Goal: Task Accomplishment & Management: Manage account settings

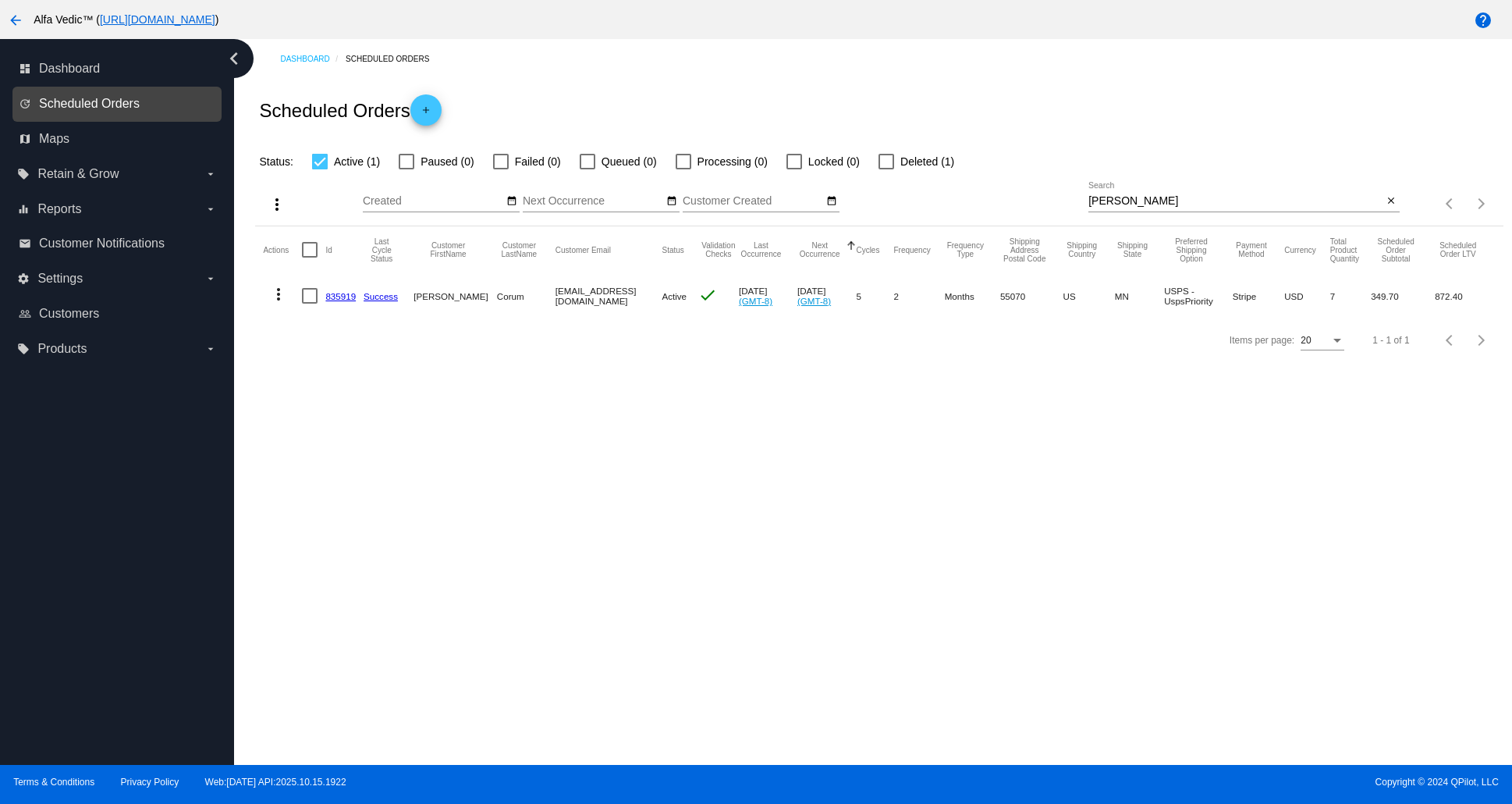
click at [126, 110] on span "Scheduled Orders" at bounding box center [89, 104] width 100 height 14
click at [85, 99] on span "Scheduled Orders" at bounding box center [89, 104] width 100 height 14
click at [1389, 202] on mat-icon "close" at bounding box center [1391, 201] width 11 height 13
drag, startPoint x: 1389, startPoint y: 199, endPoint x: 1304, endPoint y: 208, distance: 85.5
click at [1389, 199] on mat-icon "search" at bounding box center [1390, 204] width 19 height 24
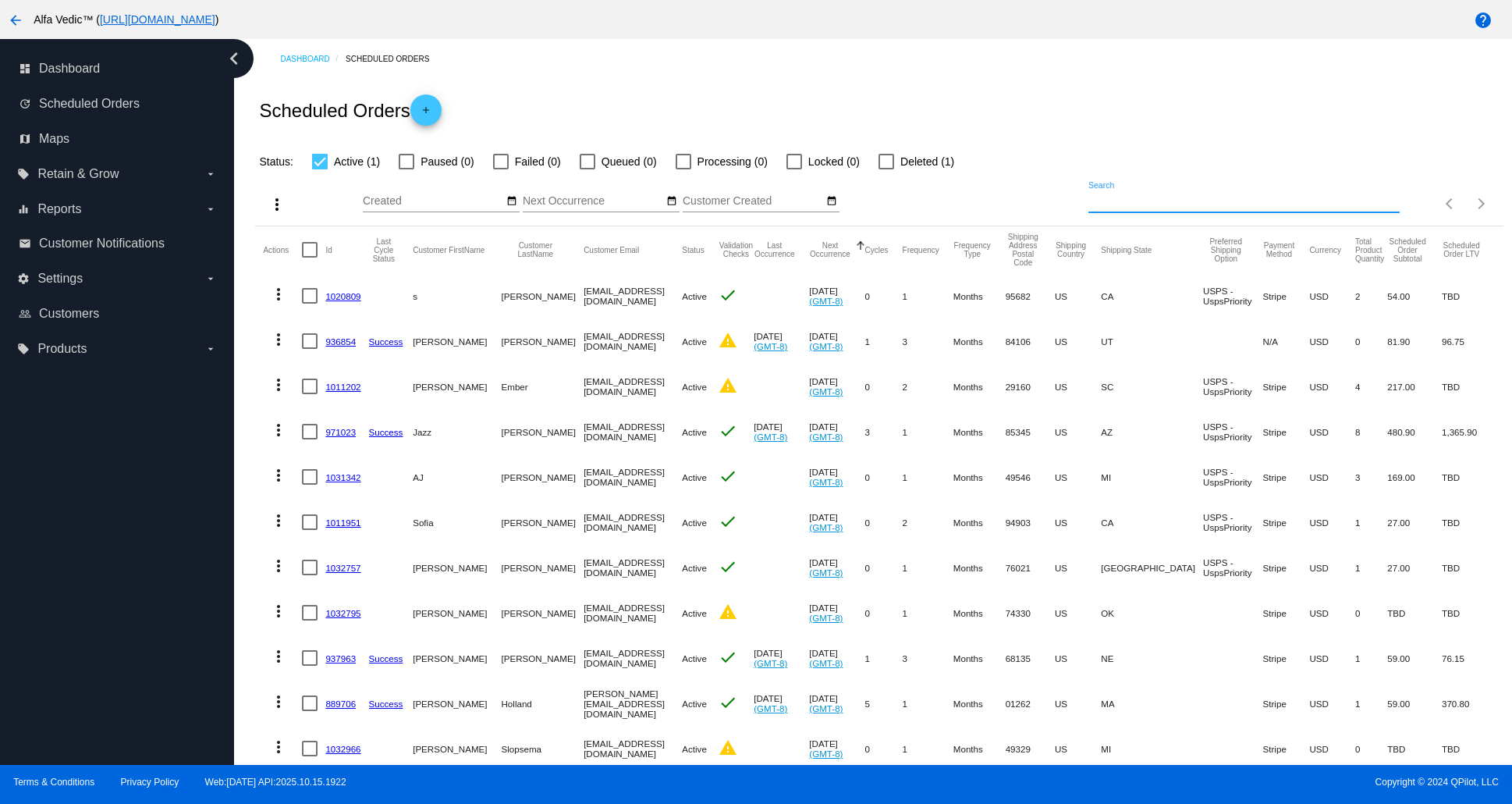
click at [1205, 202] on input "Search" at bounding box center [1243, 201] width 311 height 13
type input "[PERSON_NAME]"
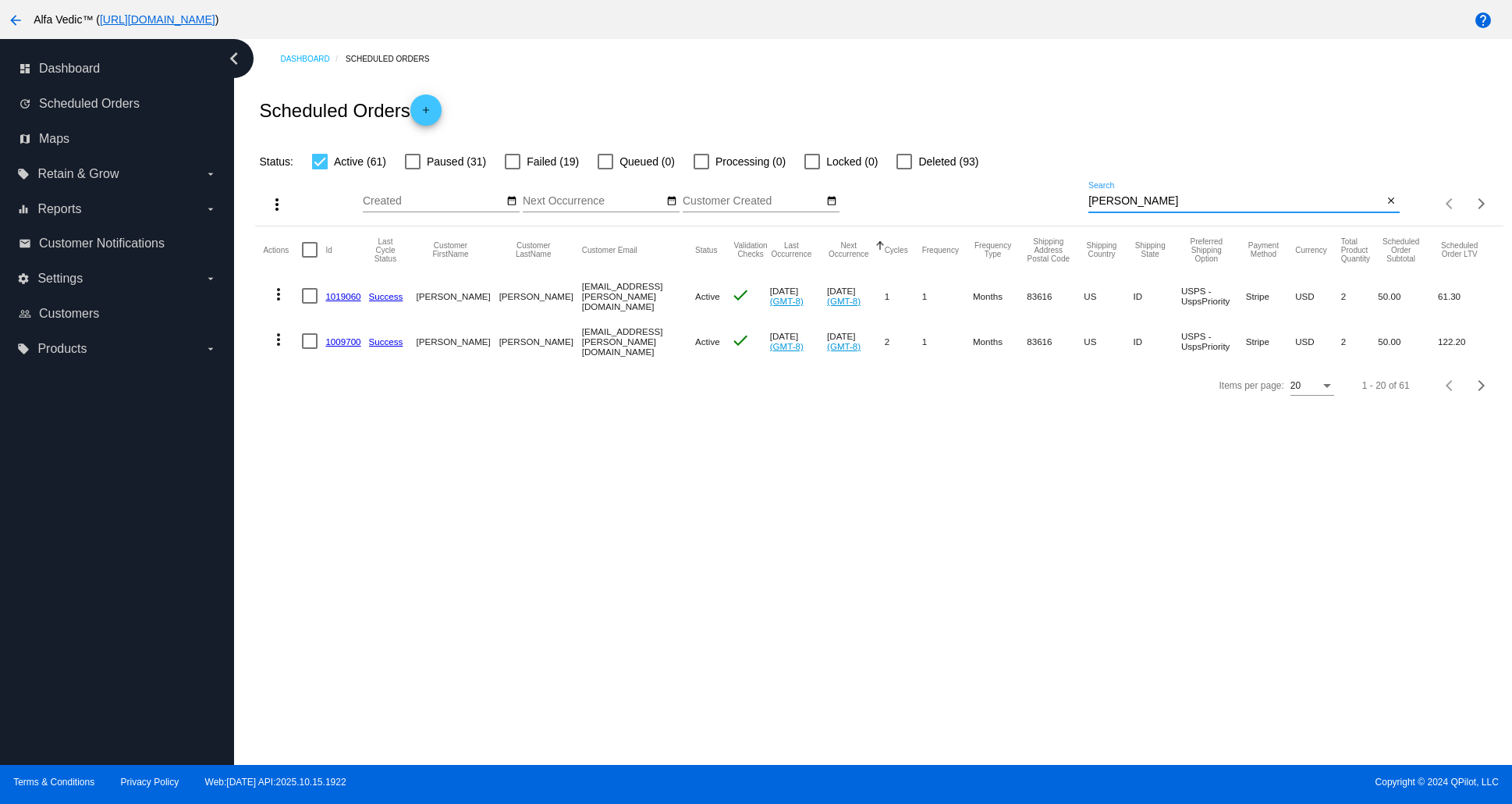
click at [305, 299] on div at bounding box center [309, 295] width 16 height 16
click at [309, 304] on input "checkbox" at bounding box center [309, 304] width 1 height 1
checkbox input "true"
click at [279, 203] on mat-icon "more_vert" at bounding box center [277, 204] width 19 height 19
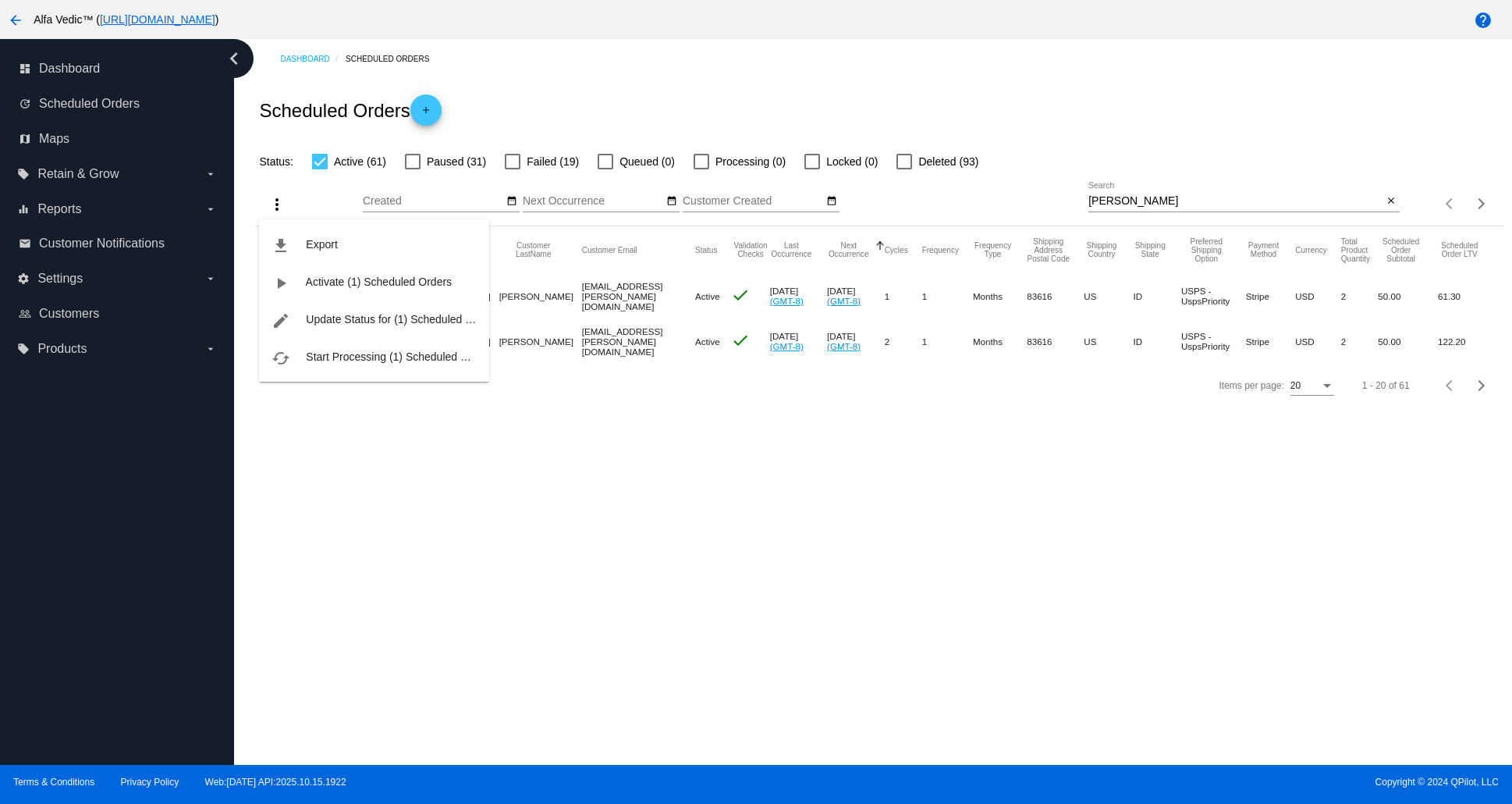
click at [279, 203] on div "file_download Export play_arrow Activate (1) Scheduled Orders edit Update Statu…" at bounding box center [374, 286] width 230 height 192
click at [333, 201] on div "file_download Export play_arrow Activate (1) Scheduled Orders edit Update Statu…" at bounding box center [374, 286] width 230 height 192
click at [601, 584] on div at bounding box center [756, 402] width 1512 height 804
click at [350, 297] on link "1019060" at bounding box center [343, 296] width 35 height 10
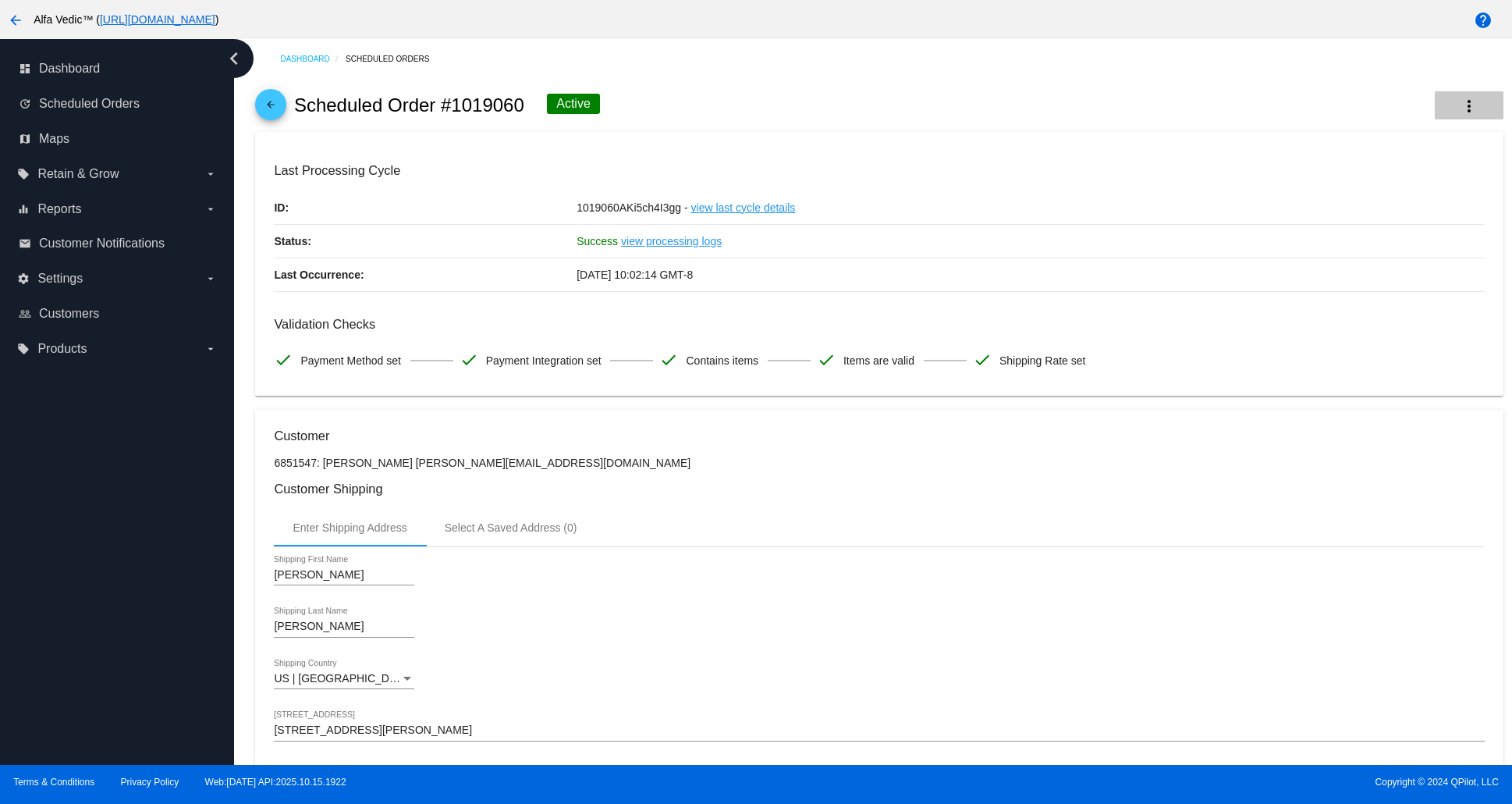
click at [1461, 104] on mat-icon "more_vert" at bounding box center [1469, 106] width 19 height 19
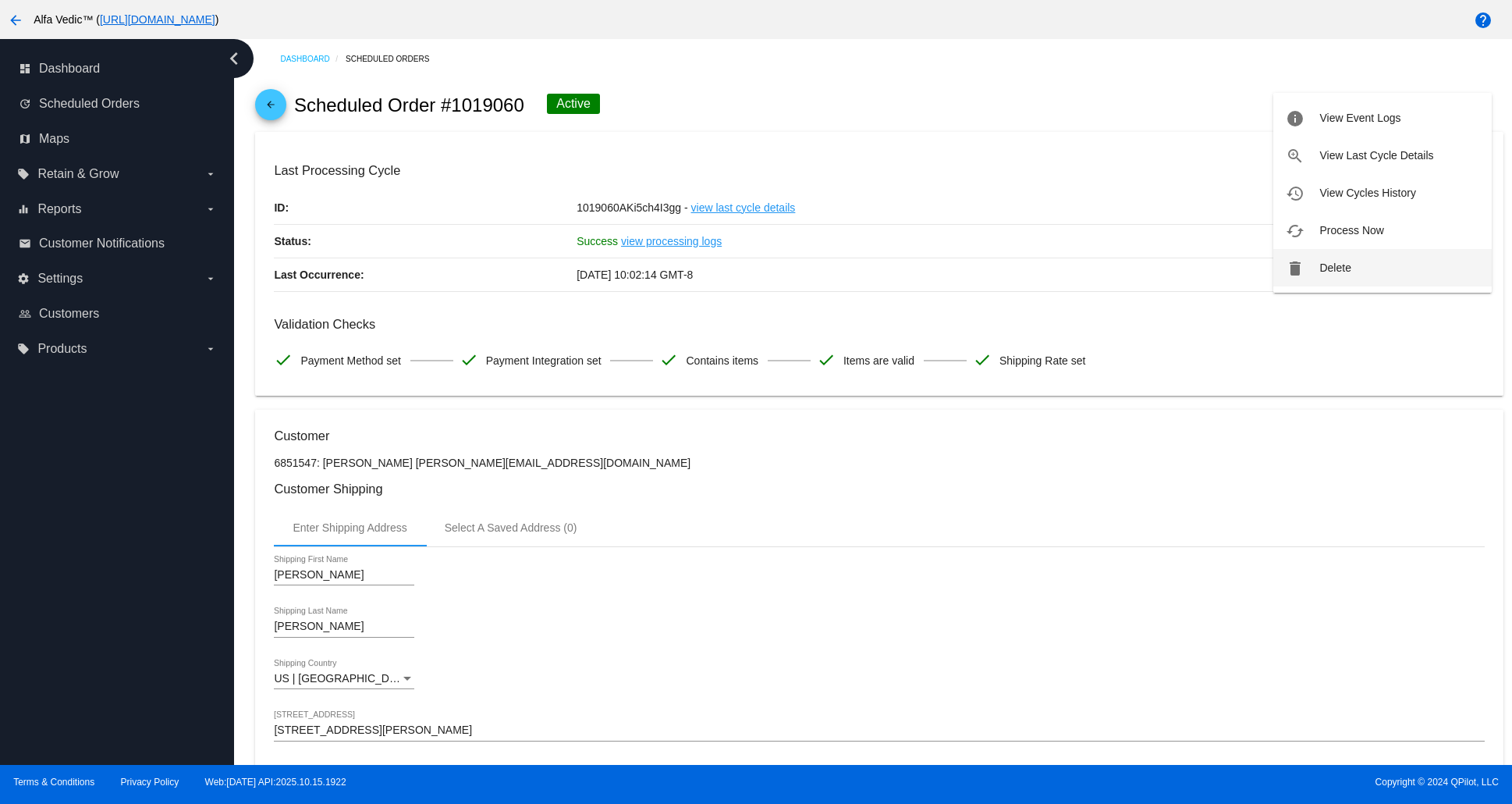
click at [1356, 275] on button "delete Delete" at bounding box center [1382, 267] width 218 height 37
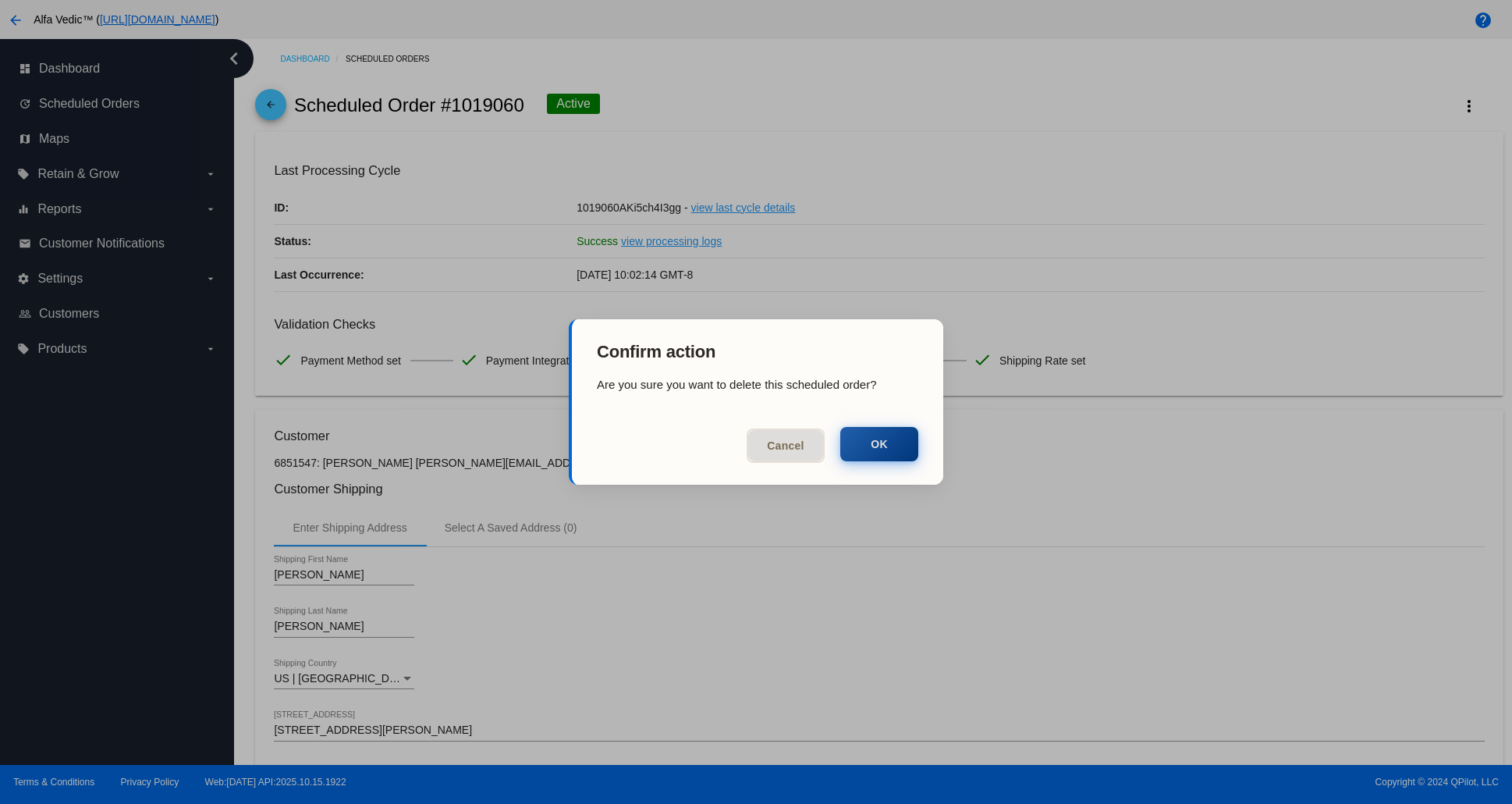
click at [901, 451] on button "OK" at bounding box center [879, 444] width 78 height 35
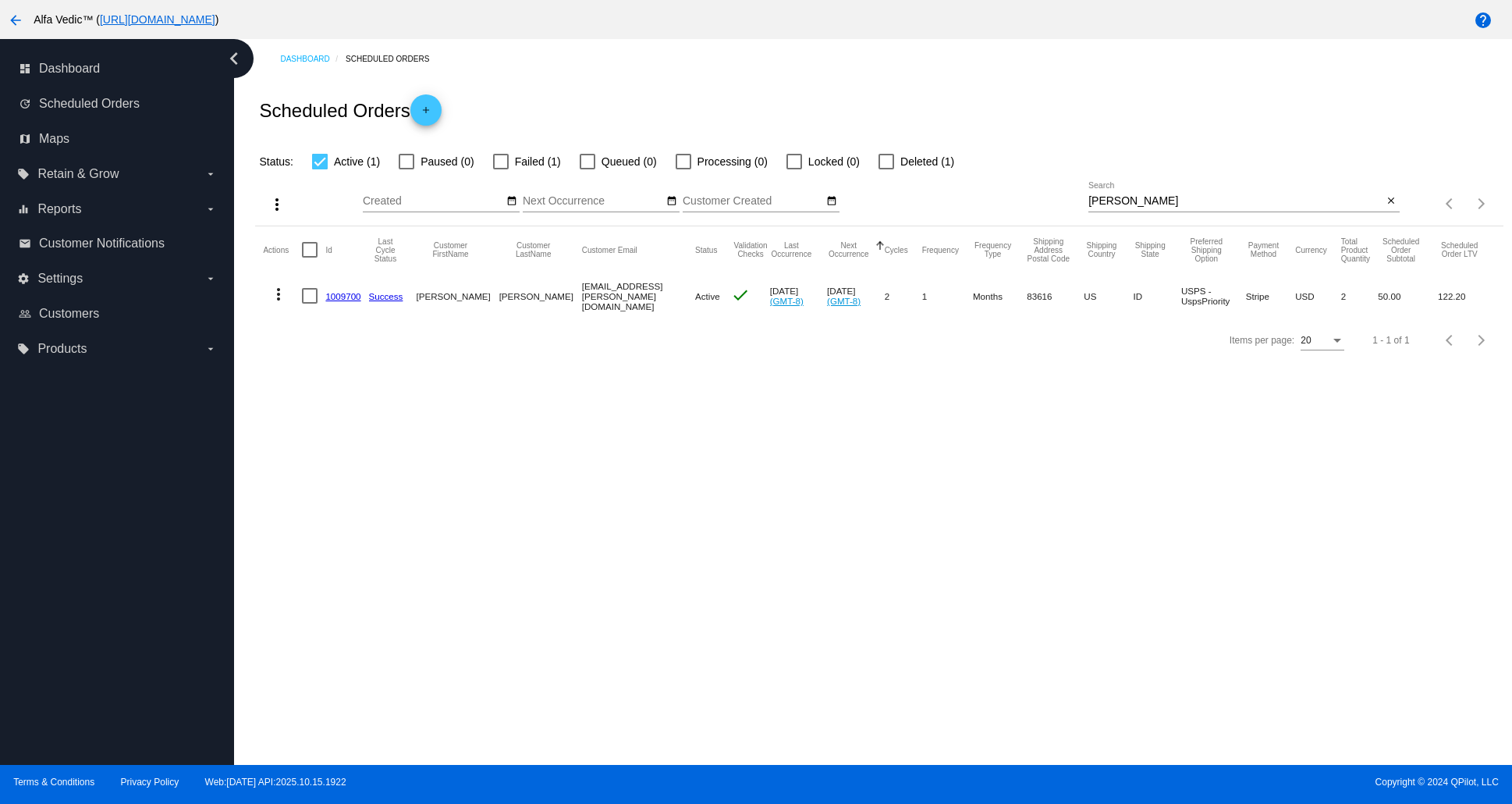
click at [1178, 202] on input "[PERSON_NAME]" at bounding box center [1235, 201] width 295 height 13
click at [1178, 203] on input "[PERSON_NAME]" at bounding box center [1235, 201] width 295 height 13
type input "Gumpp"
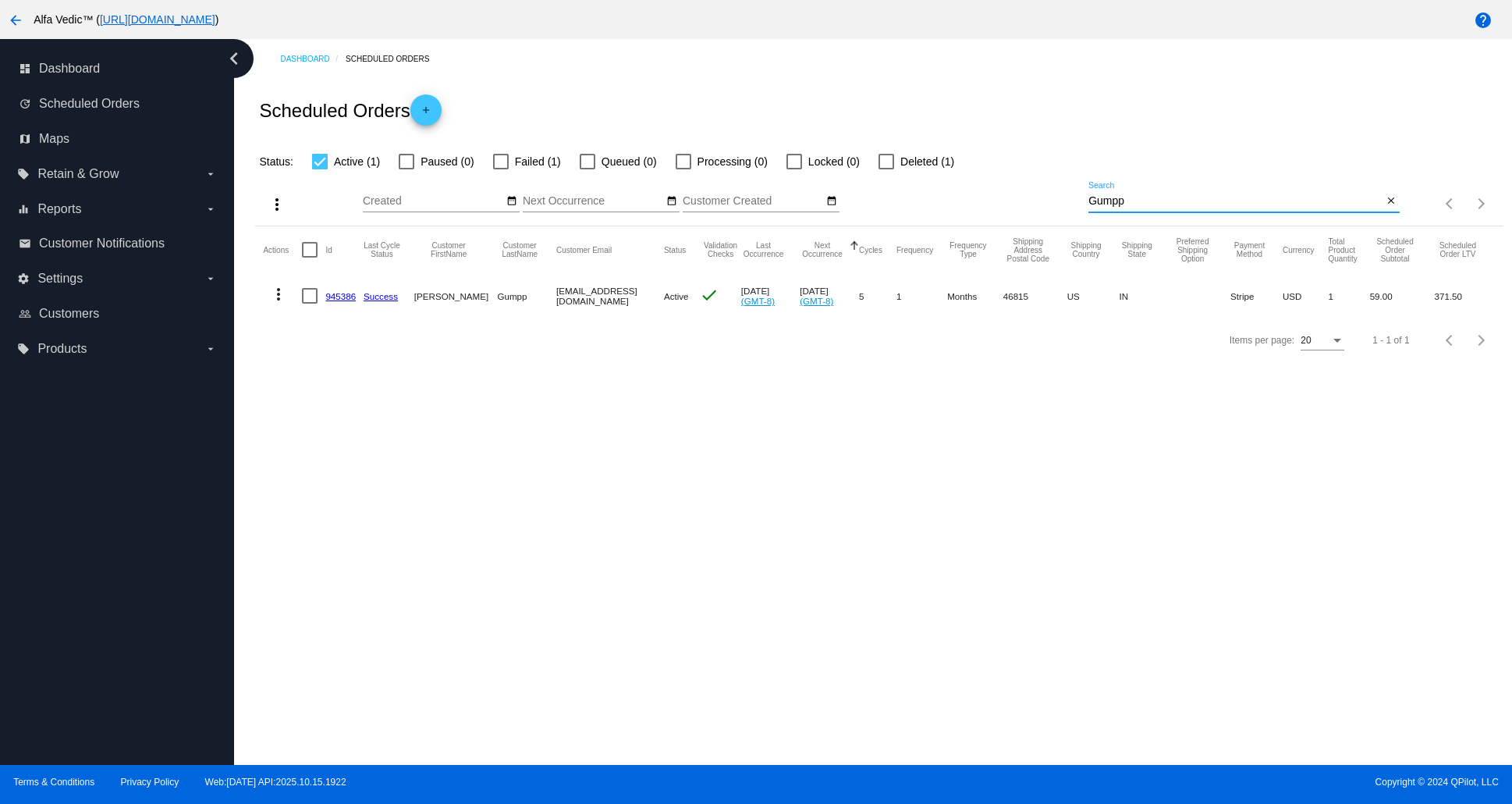
click at [335, 301] on link "945386" at bounding box center [341, 296] width 30 height 10
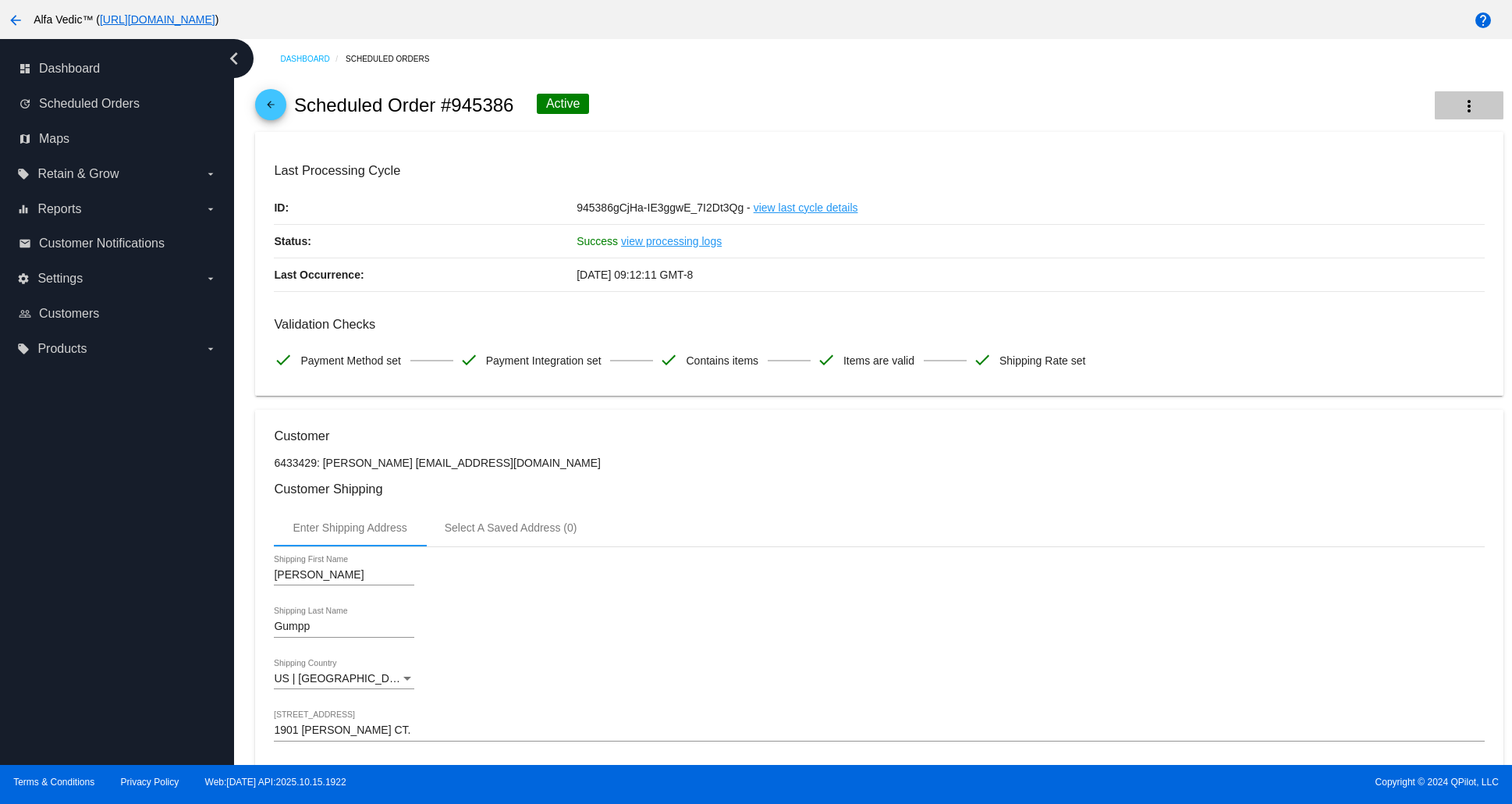
click at [1434, 115] on button "more_vert" at bounding box center [1468, 105] width 68 height 28
click at [1213, 455] on div at bounding box center [756, 402] width 1512 height 804
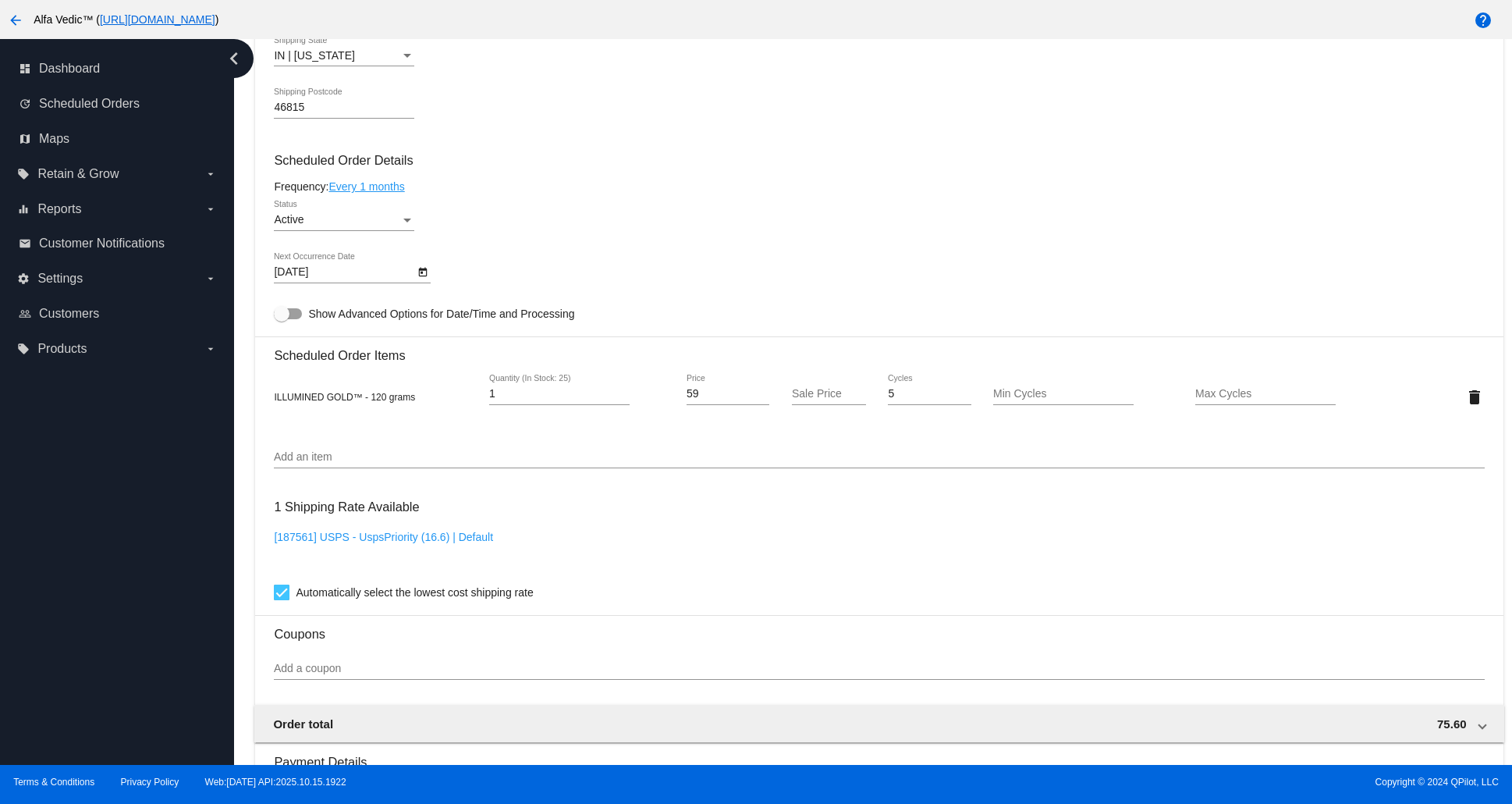
scroll to position [768, 0]
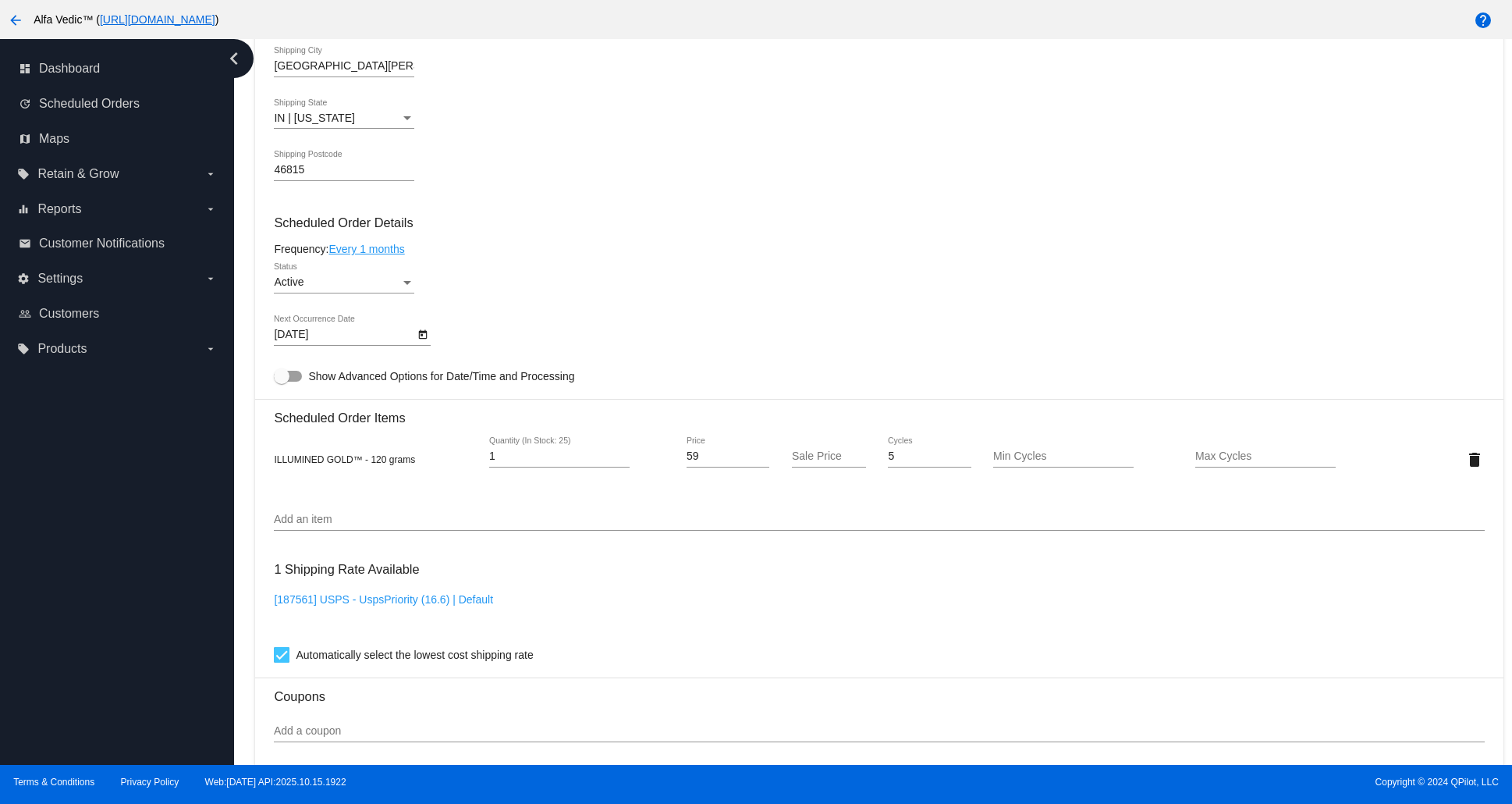
click at [425, 344] on icon "Open calendar" at bounding box center [422, 335] width 11 height 19
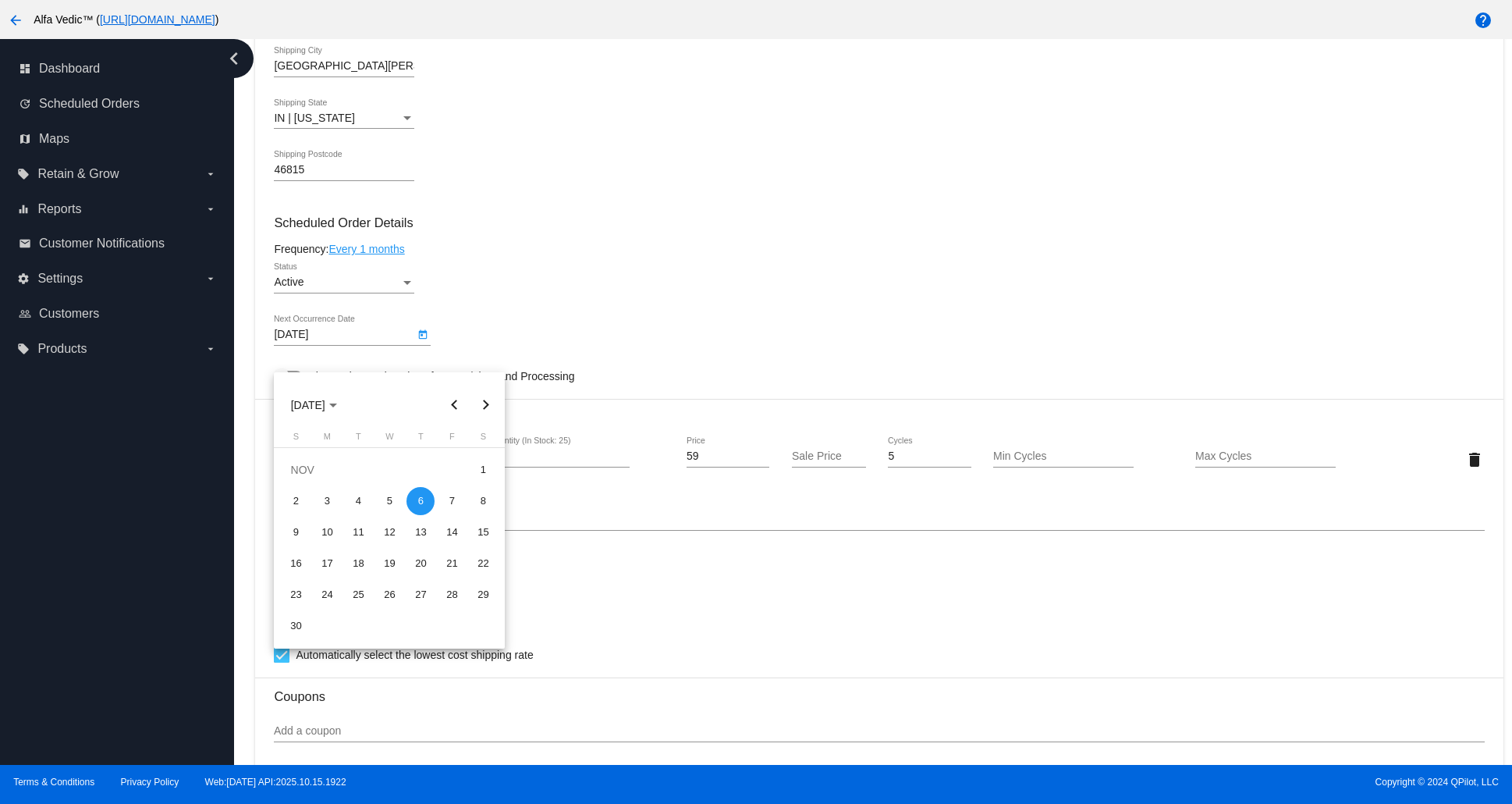
click at [476, 401] on button "Next month" at bounding box center [485, 405] width 31 height 31
click at [475, 505] on div "6" at bounding box center [482, 500] width 28 height 28
type input "[DATE]"
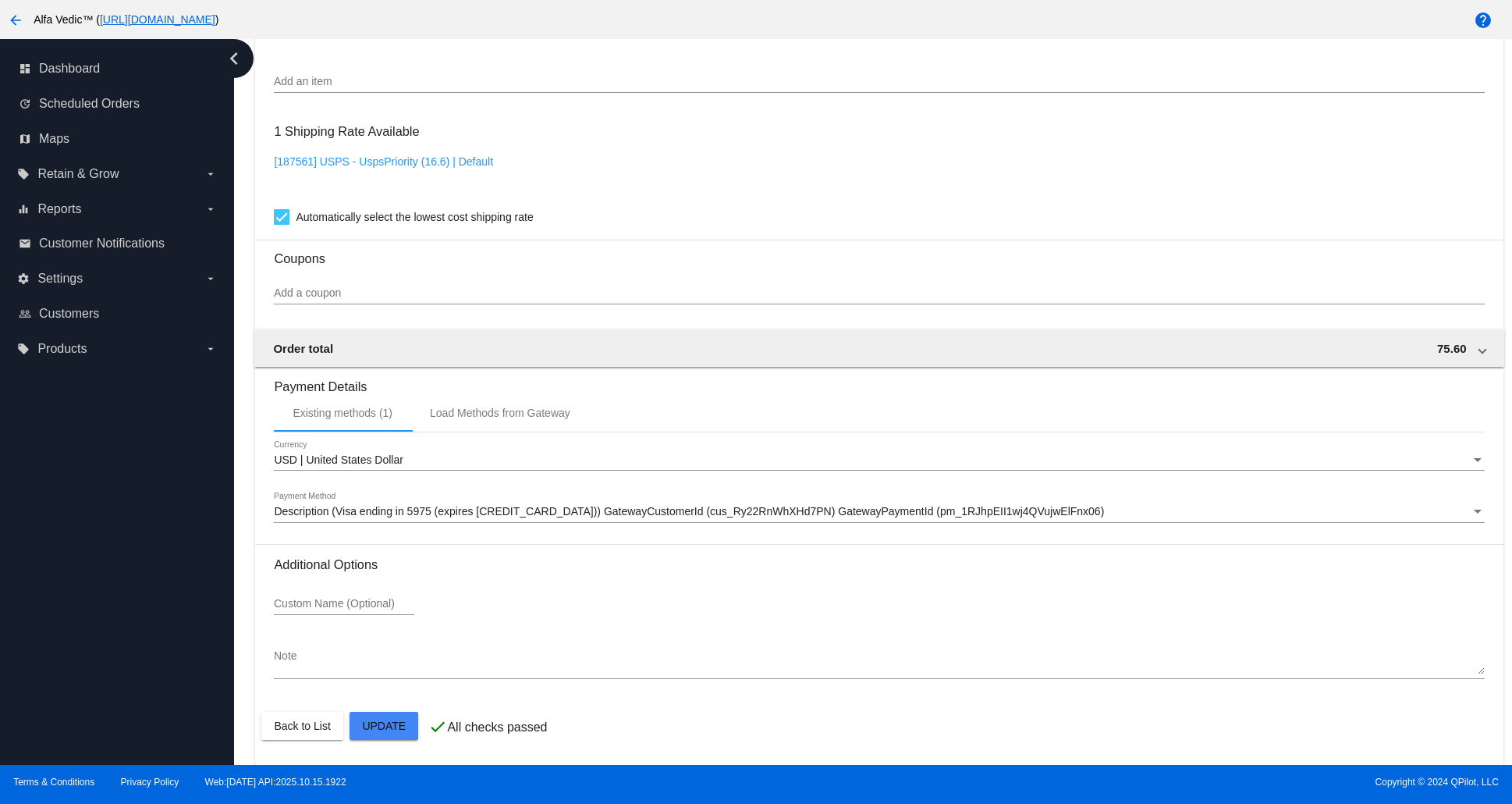
scroll to position [1243, 0]
